Goal: Check status: Check status

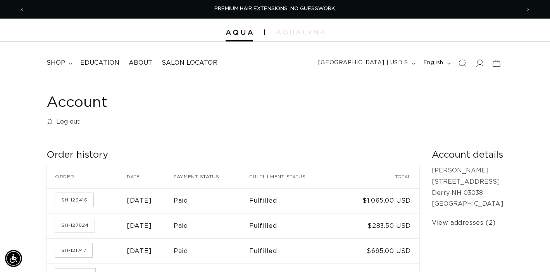
click at [142, 60] on span "About" at bounding box center [141, 63] width 24 height 8
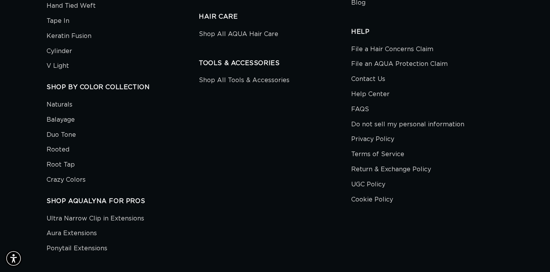
scroll to position [0, 991]
click at [362, 102] on link "FAQS" at bounding box center [360, 109] width 18 height 15
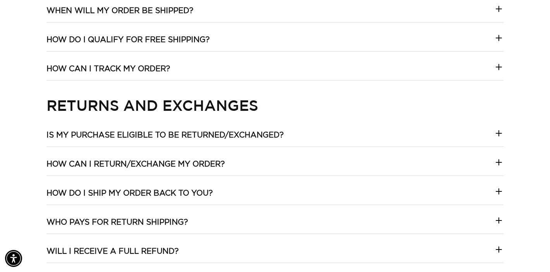
click at [180, 136] on h3 "Is my purchase eligible to be returned/exchanged?" at bounding box center [165, 135] width 237 height 10
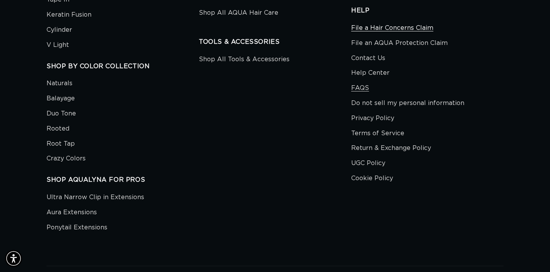
scroll to position [0, 495]
click at [367, 51] on link "Contact Us" at bounding box center [368, 58] width 34 height 15
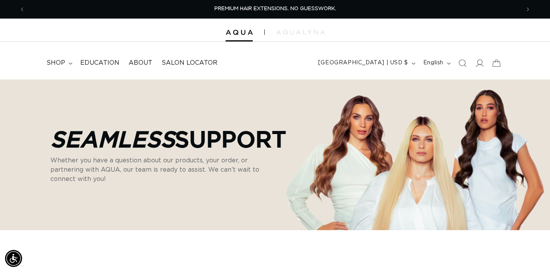
select select "43843879108836"
select select "43843880943844"
select select "43843879764196"
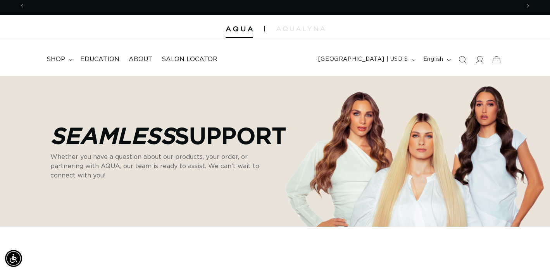
scroll to position [0, 495]
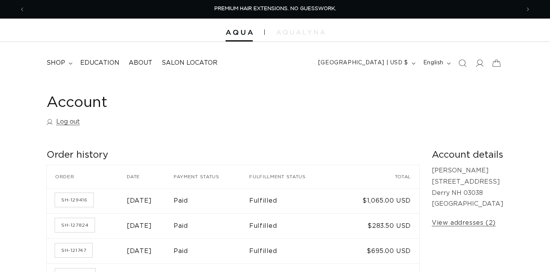
select select "43843879108836"
select select "43843880943844"
select select "43843879764196"
click at [86, 228] on link "SH-127824" at bounding box center [75, 225] width 40 height 14
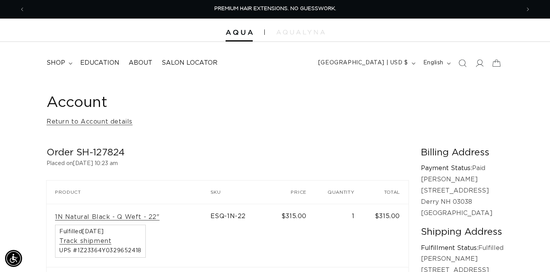
select select "43843879108836"
select select "43843880943844"
select select "43843879764196"
